Goal: Information Seeking & Learning: Find specific fact

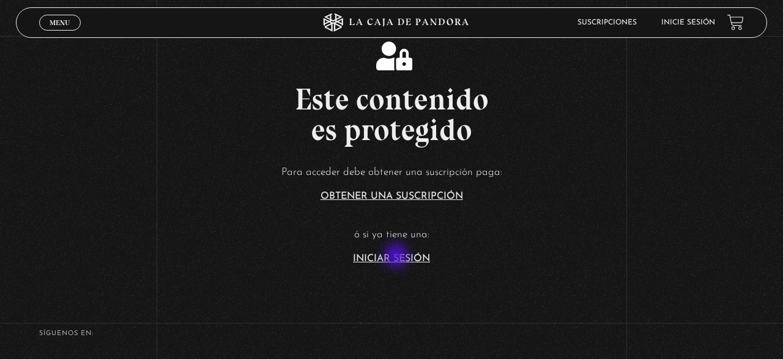
click at [398, 257] on link "Iniciar Sesión" at bounding box center [391, 259] width 77 height 10
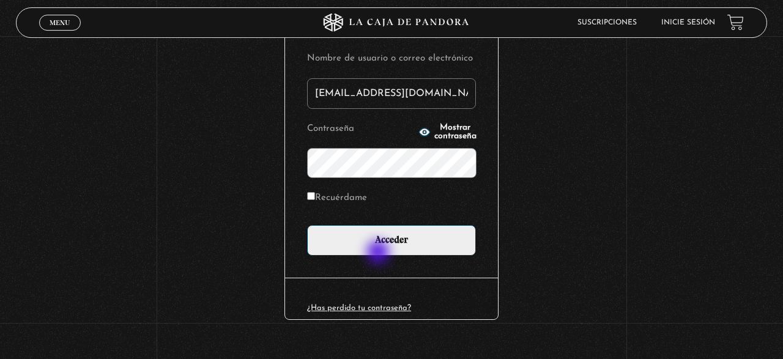
scroll to position [171, 0]
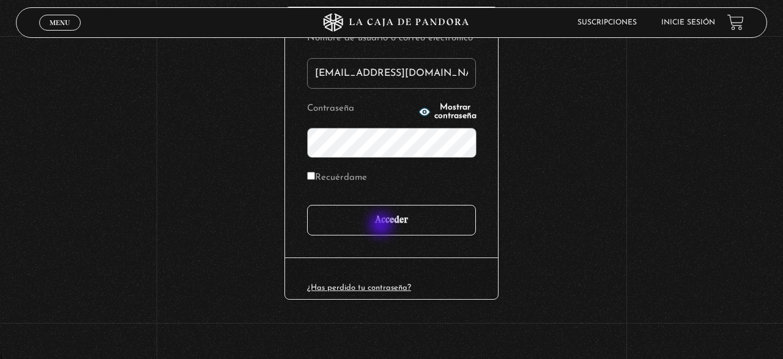
type input "iluminados444@gmail.com"
click at [383, 226] on input "Acceder" at bounding box center [391, 220] width 169 height 31
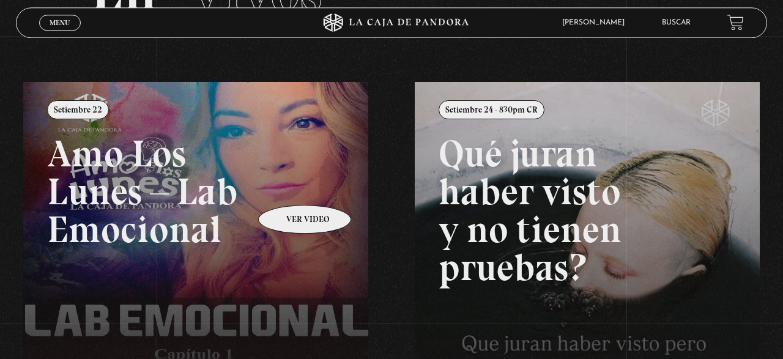
scroll to position [127, 0]
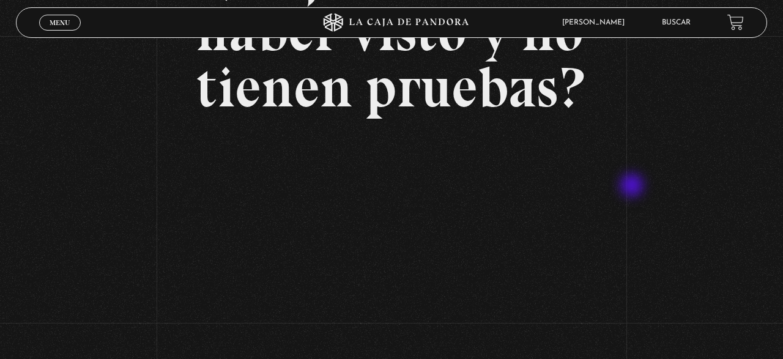
scroll to position [213, 0]
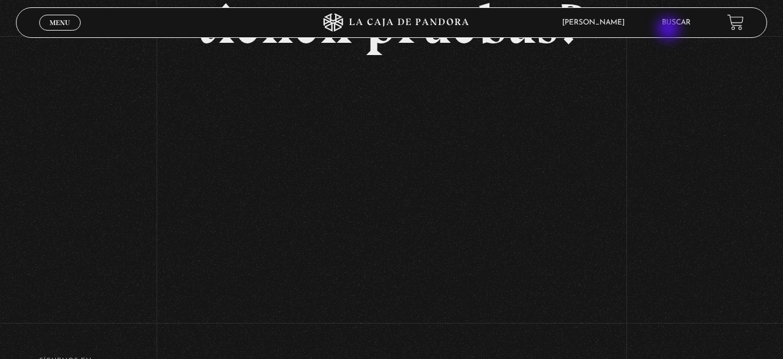
click at [681, 26] on link "Buscar" at bounding box center [676, 22] width 29 height 7
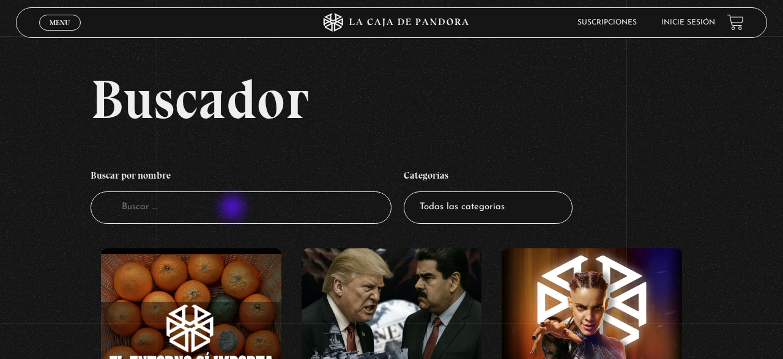
click at [234, 209] on input "Buscador" at bounding box center [241, 208] width 301 height 32
type input "el rito"
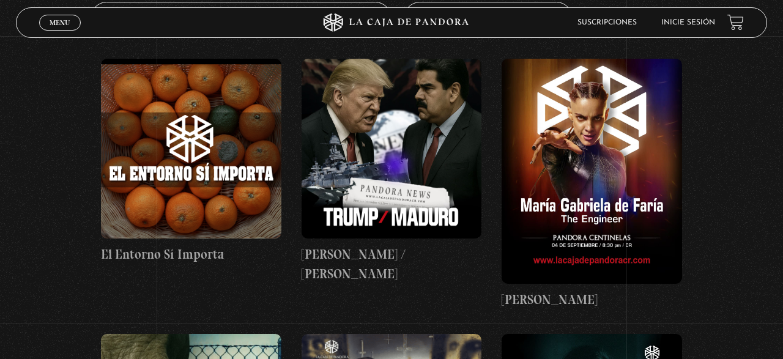
scroll to position [191, 0]
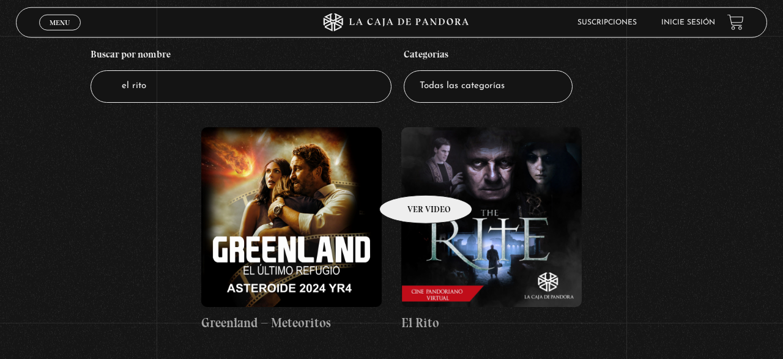
scroll to position [127, 0]
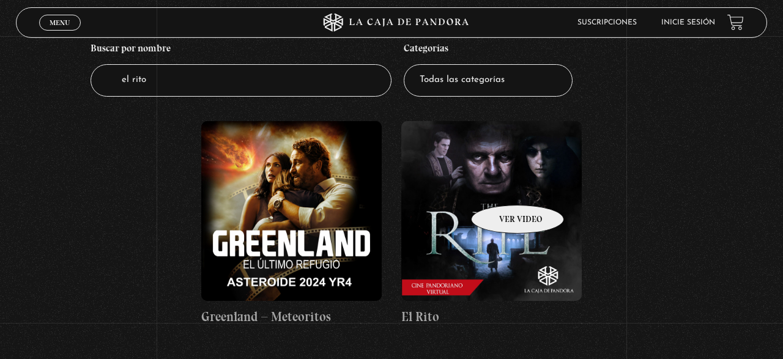
click at [515, 188] on figure at bounding box center [492, 211] width 181 height 181
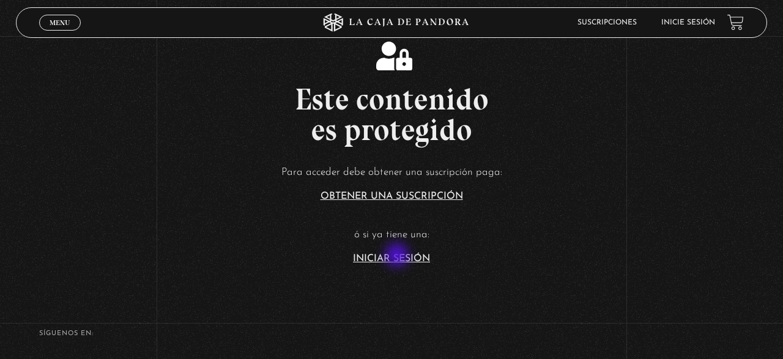
click at [398, 258] on link "Iniciar Sesión" at bounding box center [391, 259] width 77 height 10
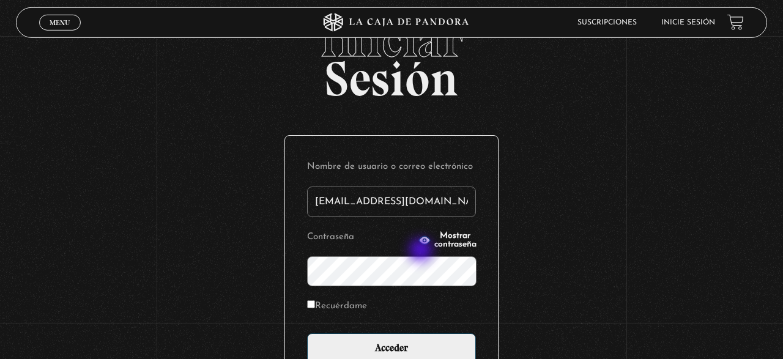
scroll to position [64, 0]
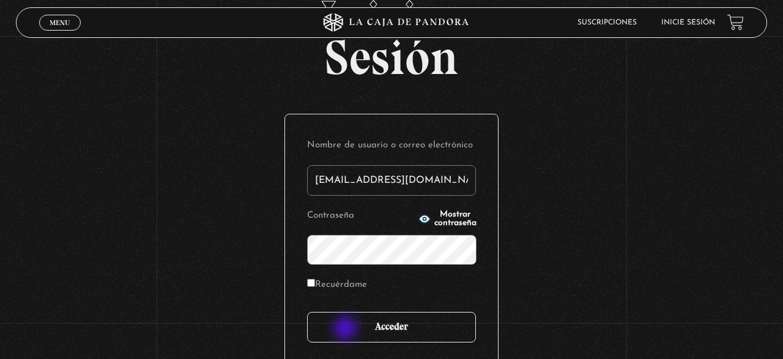
click at [347, 330] on input "Acceder" at bounding box center [391, 327] width 169 height 31
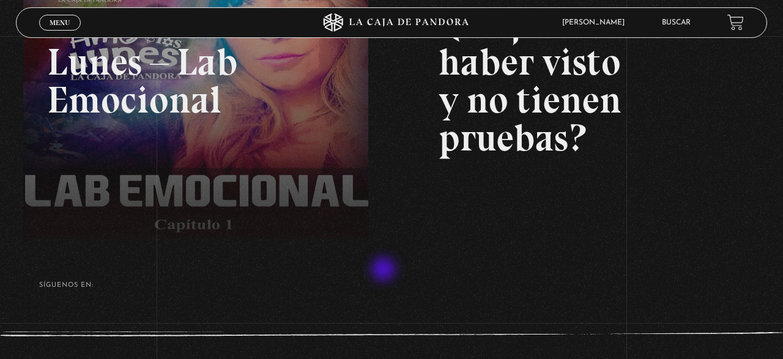
scroll to position [159, 0]
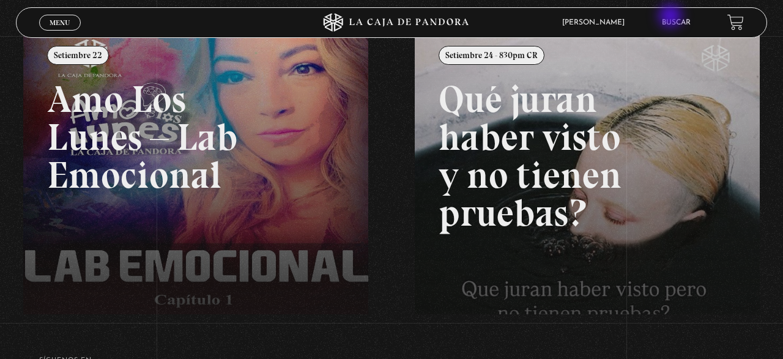
click at [672, 17] on li "Buscar" at bounding box center [676, 22] width 29 height 19
click at [675, 21] on link "Buscar" at bounding box center [676, 22] width 29 height 7
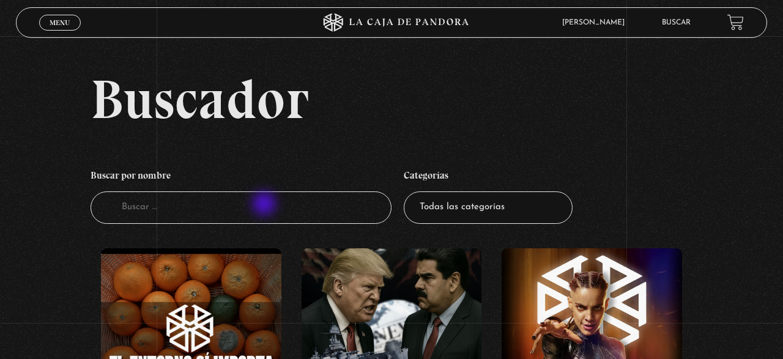
click at [266, 205] on input "Buscador" at bounding box center [241, 208] width 301 height 32
type input "rito"
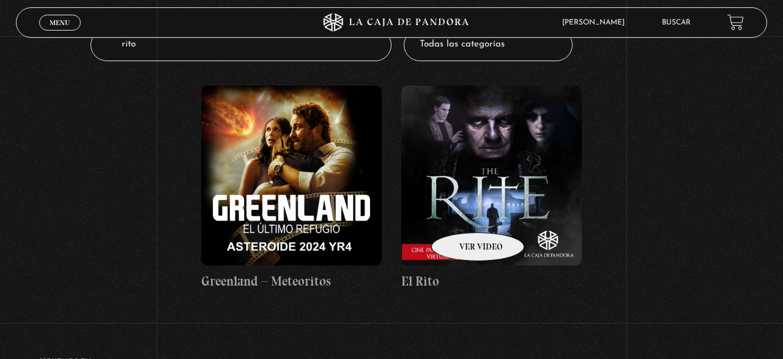
scroll to position [191, 0]
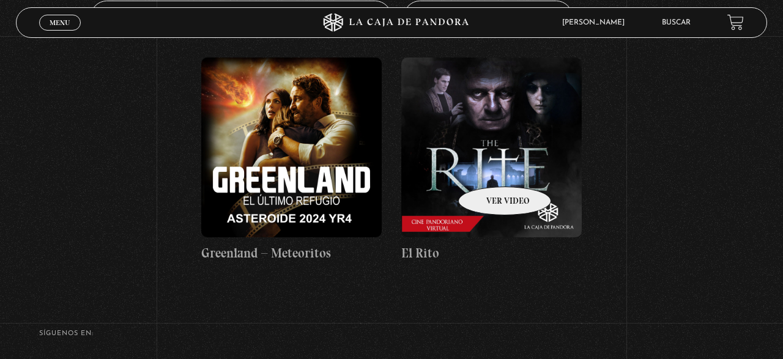
click at [489, 168] on figure at bounding box center [492, 148] width 181 height 181
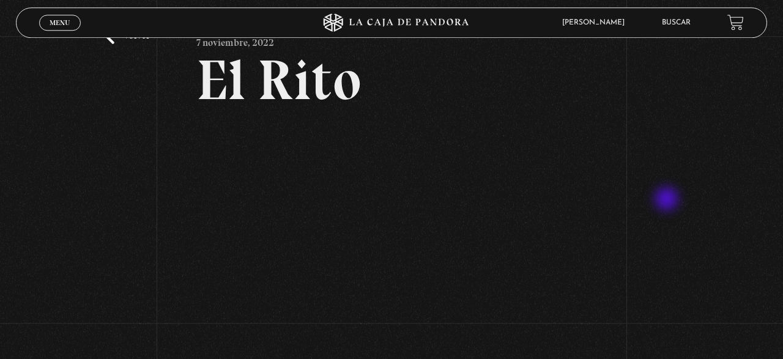
scroll to position [64, 0]
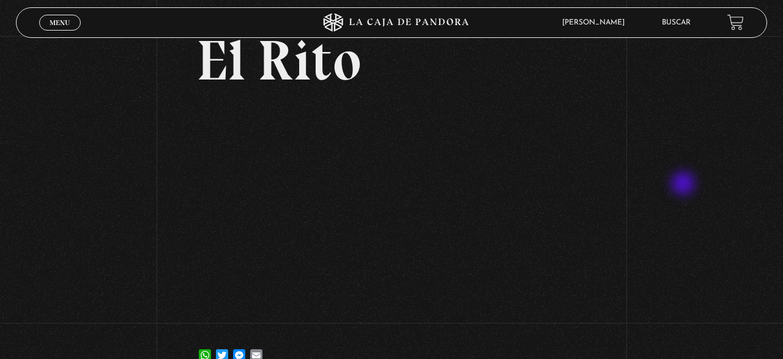
click at [685, 185] on div "Volver [DATE] [GEOGRAPHIC_DATA] WhatsApp Twitter Messenger Email" at bounding box center [391, 177] width 783 height 411
